Goal: Task Accomplishment & Management: Use online tool/utility

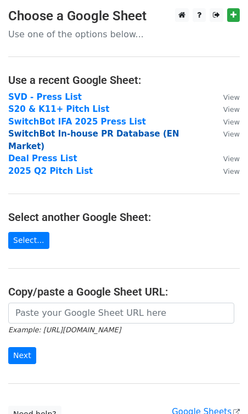
click at [69, 130] on strong "SwitchBot In-house PR Database (EN Market)" at bounding box center [93, 140] width 171 height 22
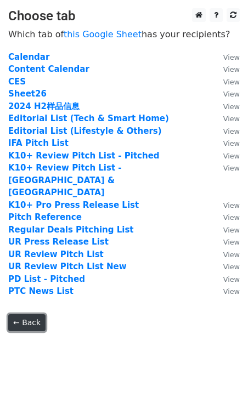
click at [31, 314] on link "← Back" at bounding box center [26, 322] width 37 height 17
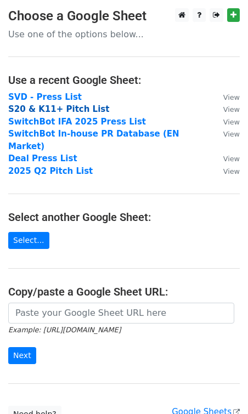
click at [48, 109] on strong "S20 & K11+ Pitch List" at bounding box center [58, 109] width 101 height 10
click at [46, 93] on strong "SVD - Press List" at bounding box center [44, 97] width 73 height 10
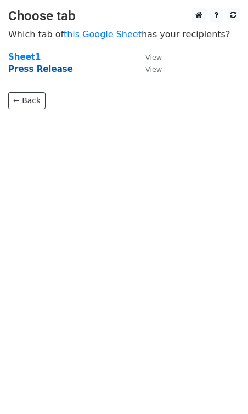
click at [52, 65] on strong "Press Release" at bounding box center [40, 69] width 65 height 10
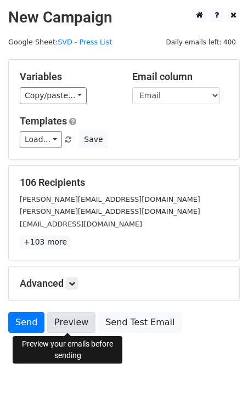
click at [76, 320] on link "Preview" at bounding box center [71, 322] width 48 height 21
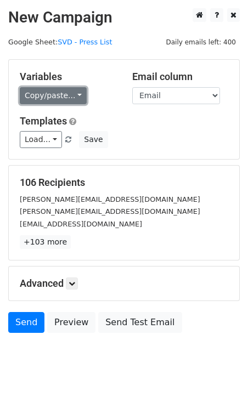
click at [46, 90] on link "Copy/paste..." at bounding box center [53, 95] width 67 height 17
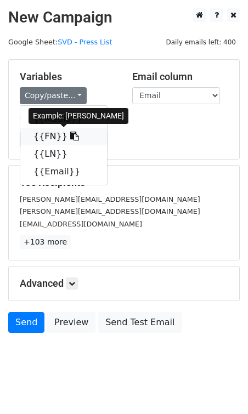
click at [48, 137] on link "{{FN}}" at bounding box center [63, 137] width 87 height 18
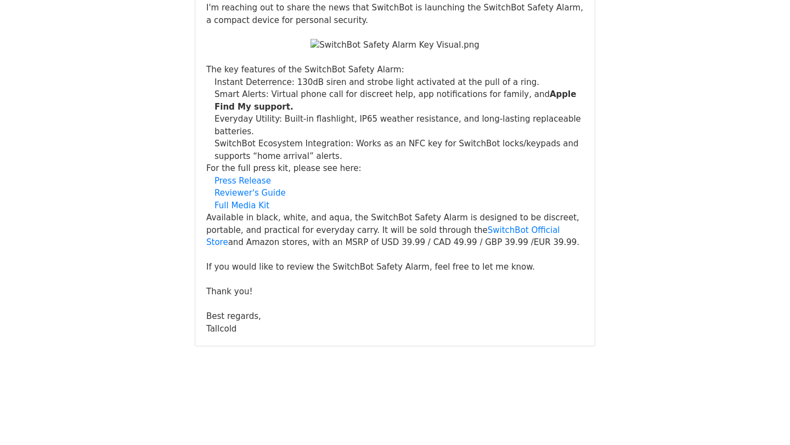
scroll to position [30677, 0]
